Goal: Task Accomplishment & Management: Complete application form

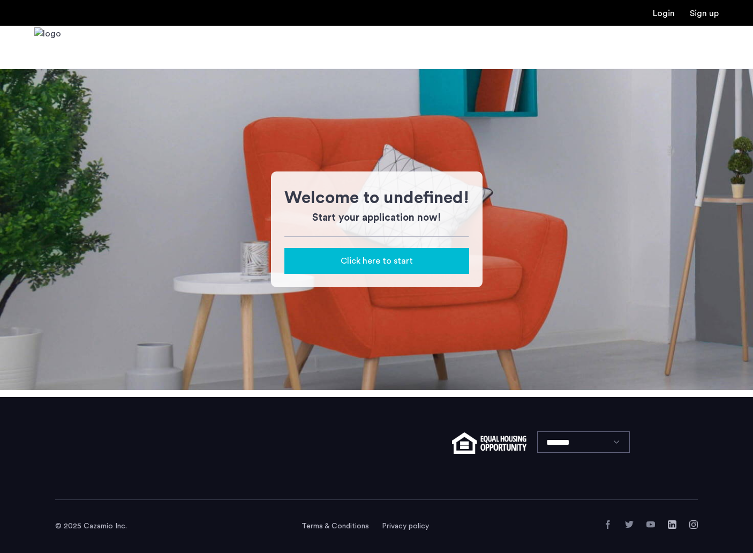
click at [660, 13] on link "Login" at bounding box center [664, 13] width 22 height 9
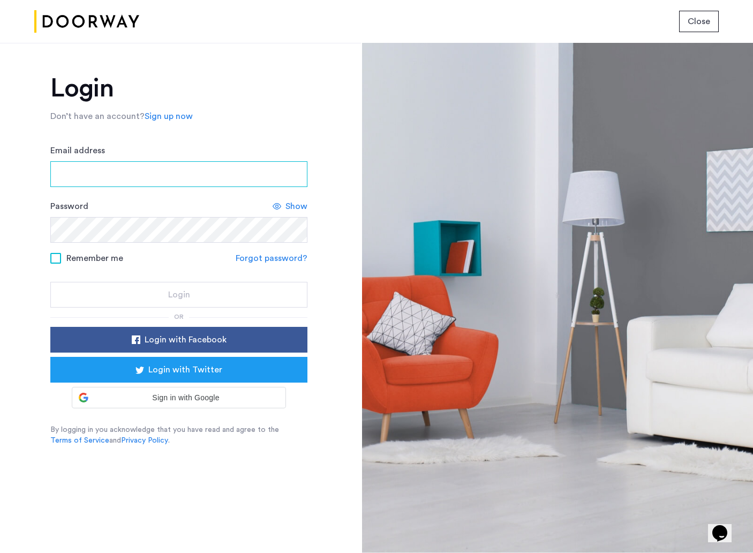
type input "**********"
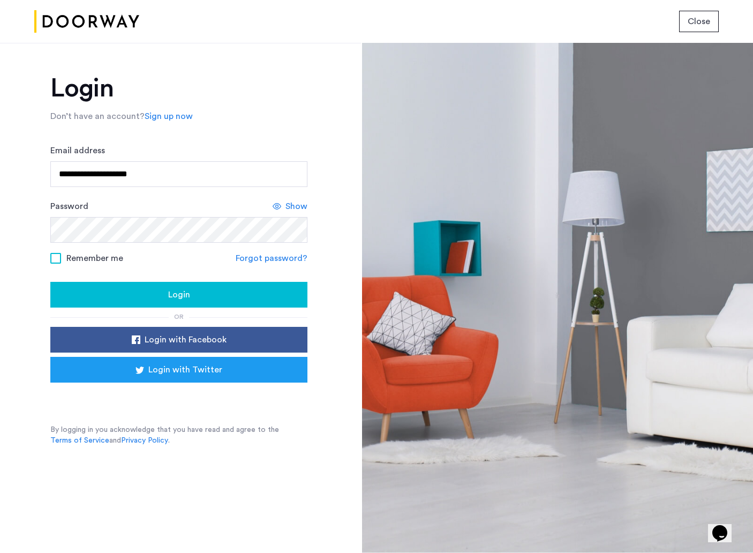
click at [170, 291] on span "Login" at bounding box center [179, 294] width 22 height 13
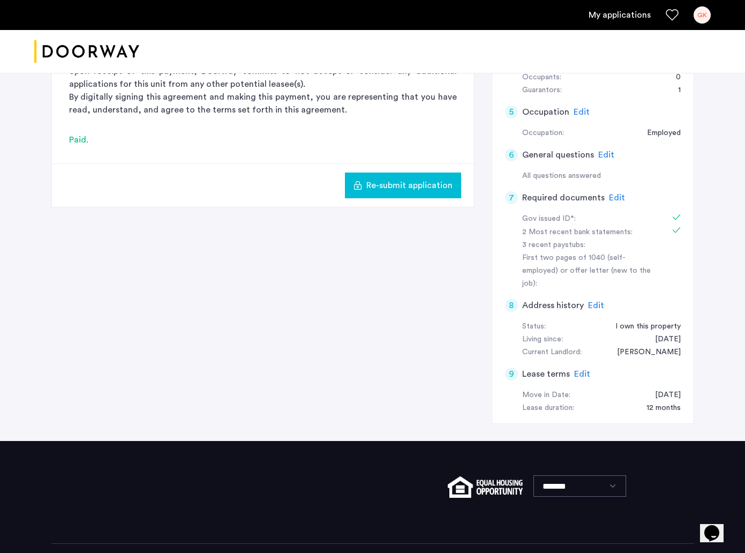
scroll to position [268, 0]
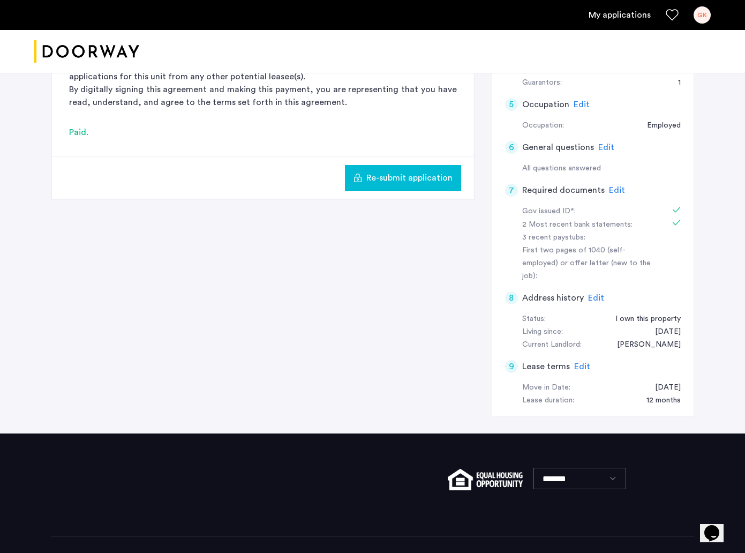
click at [612, 190] on span "Edit" at bounding box center [617, 190] width 16 height 9
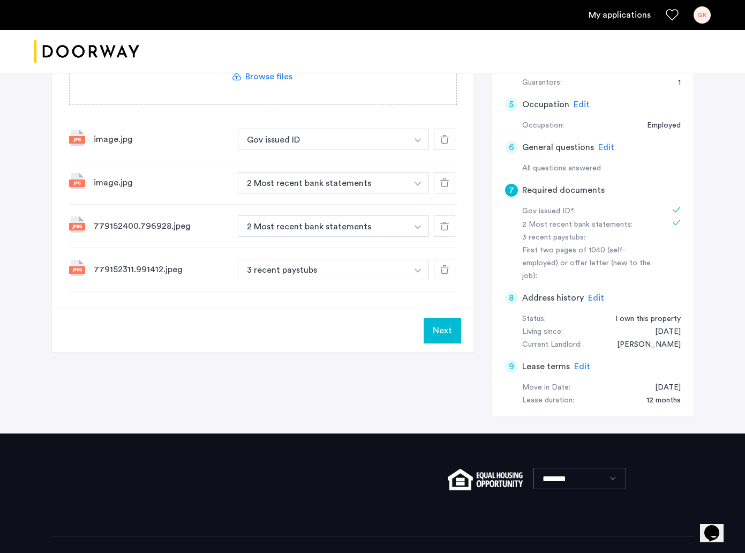
click at [416, 227] on img "button" at bounding box center [418, 227] width 6 height 4
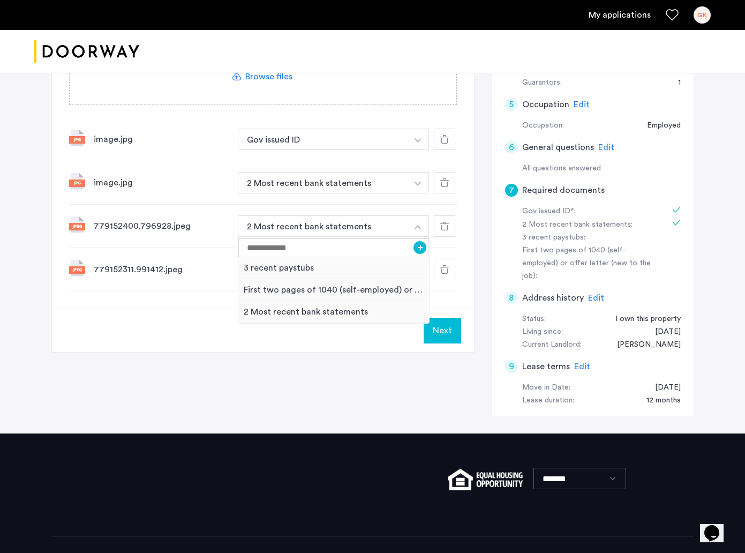
click at [197, 362] on div "7 Required documents Gov issued ID* 2 Most recent bank statements 3 recent pays…" at bounding box center [372, 158] width 643 height 550
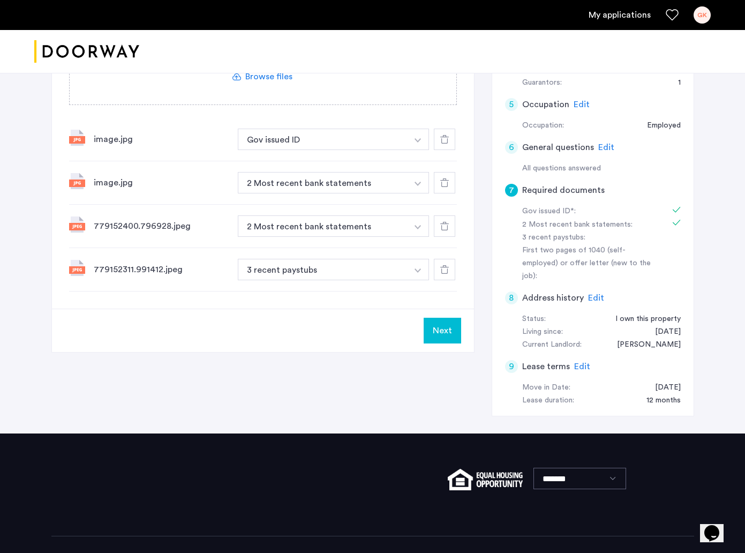
click at [417, 138] on button "button" at bounding box center [418, 139] width 22 height 21
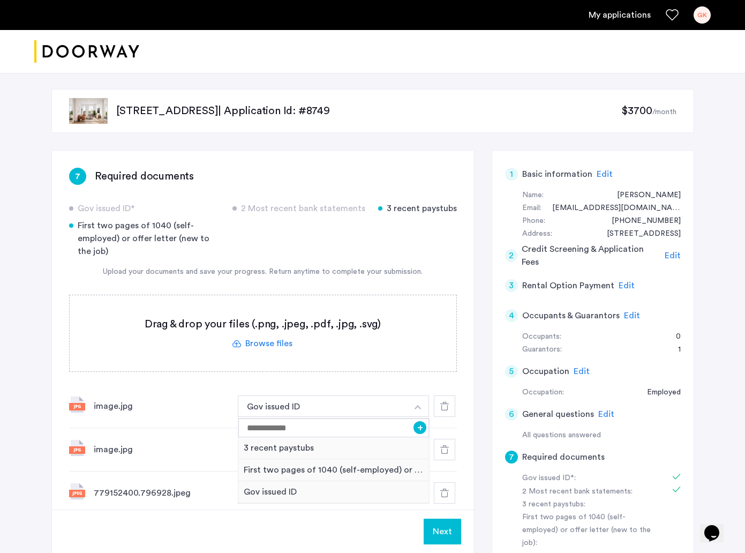
scroll to position [0, 0]
click at [272, 339] on label at bounding box center [263, 334] width 387 height 76
click at [0, 0] on input "file" at bounding box center [0, 0] width 0 height 0
